Goal: Transaction & Acquisition: Purchase product/service

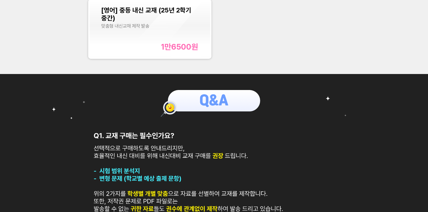
scroll to position [174, 0]
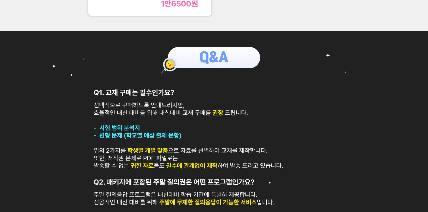
scroll to position [163, 0]
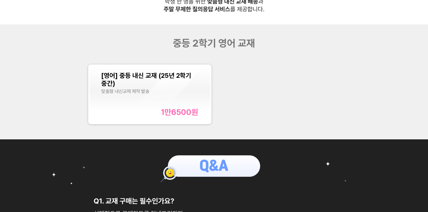
click at [169, 79] on span "[영어] 중등 내신 교재 (25년 2학기 중간)" at bounding box center [146, 80] width 90 height 16
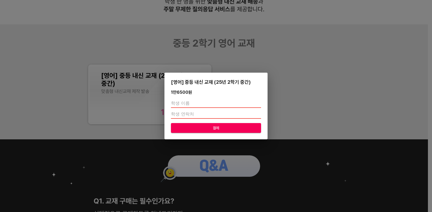
click at [177, 105] on input "text" at bounding box center [216, 103] width 90 height 9
type input "ㄱ"
type input "[PERSON_NAME]"
click at [182, 113] on input "number" at bounding box center [216, 114] width 90 height 9
type input "0"
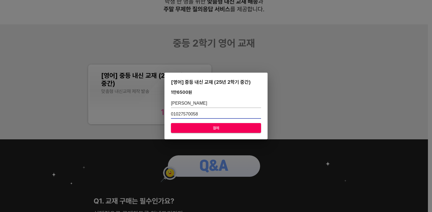
type input "01027570058"
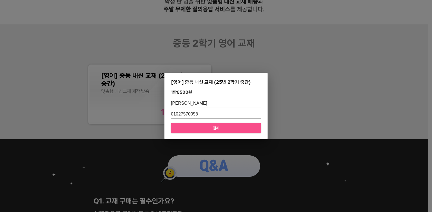
click at [197, 128] on span "결제" at bounding box center [215, 128] width 81 height 7
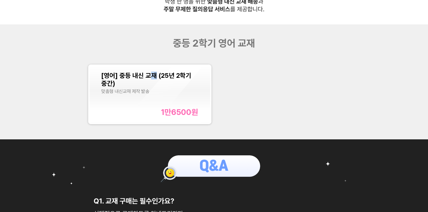
click at [153, 75] on span "[영어] 중등 내신 교재 (25년 2학기 중간)" at bounding box center [146, 80] width 90 height 16
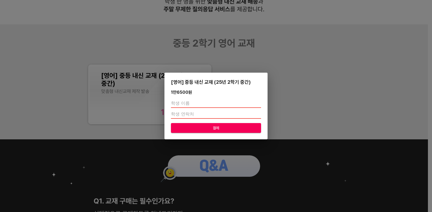
click at [183, 104] on input "text" at bounding box center [216, 103] width 90 height 9
type input "김다현"
type input "01027570058"
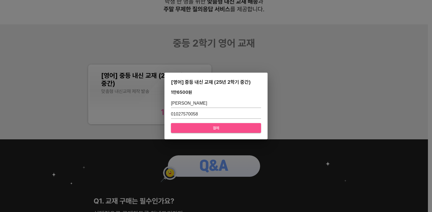
click at [196, 127] on span "결제" at bounding box center [215, 128] width 81 height 7
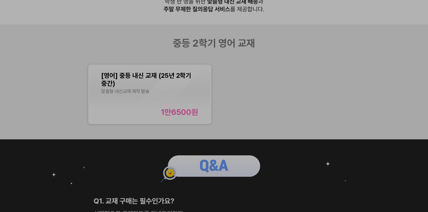
scroll to position [244, 0]
